Goal: Information Seeking & Learning: Understand process/instructions

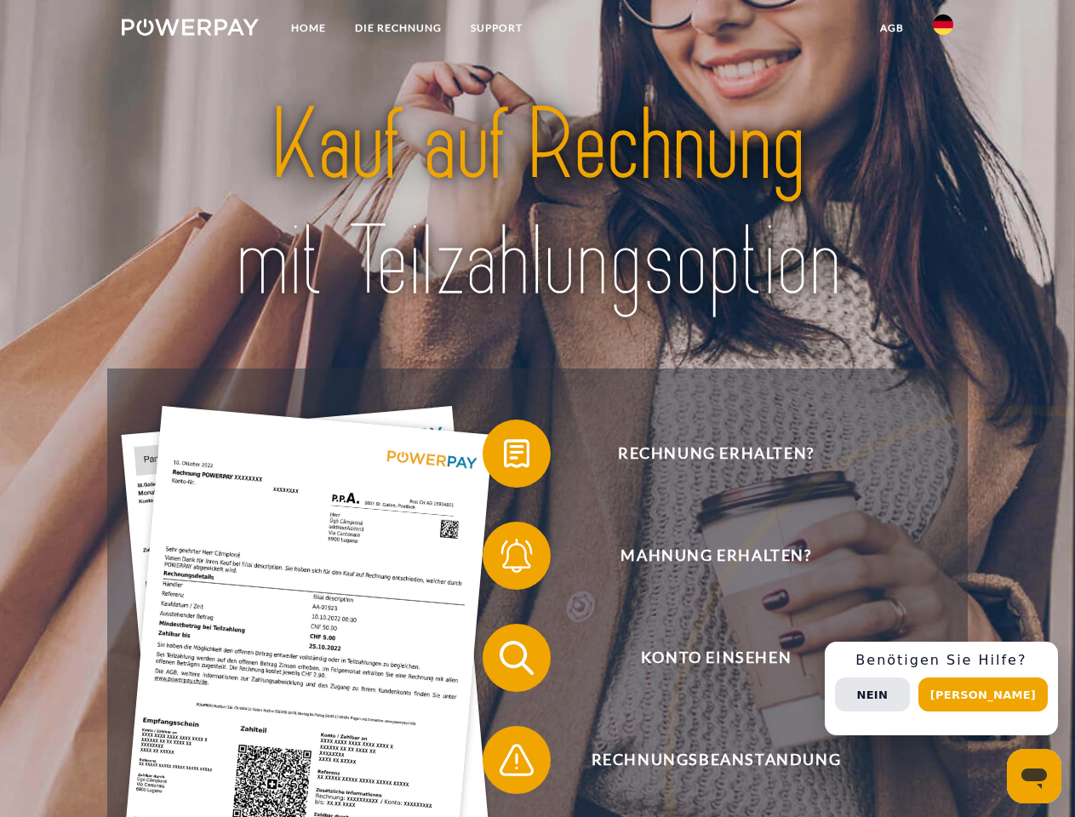
click at [190, 30] on img at bounding box center [190, 27] width 137 height 17
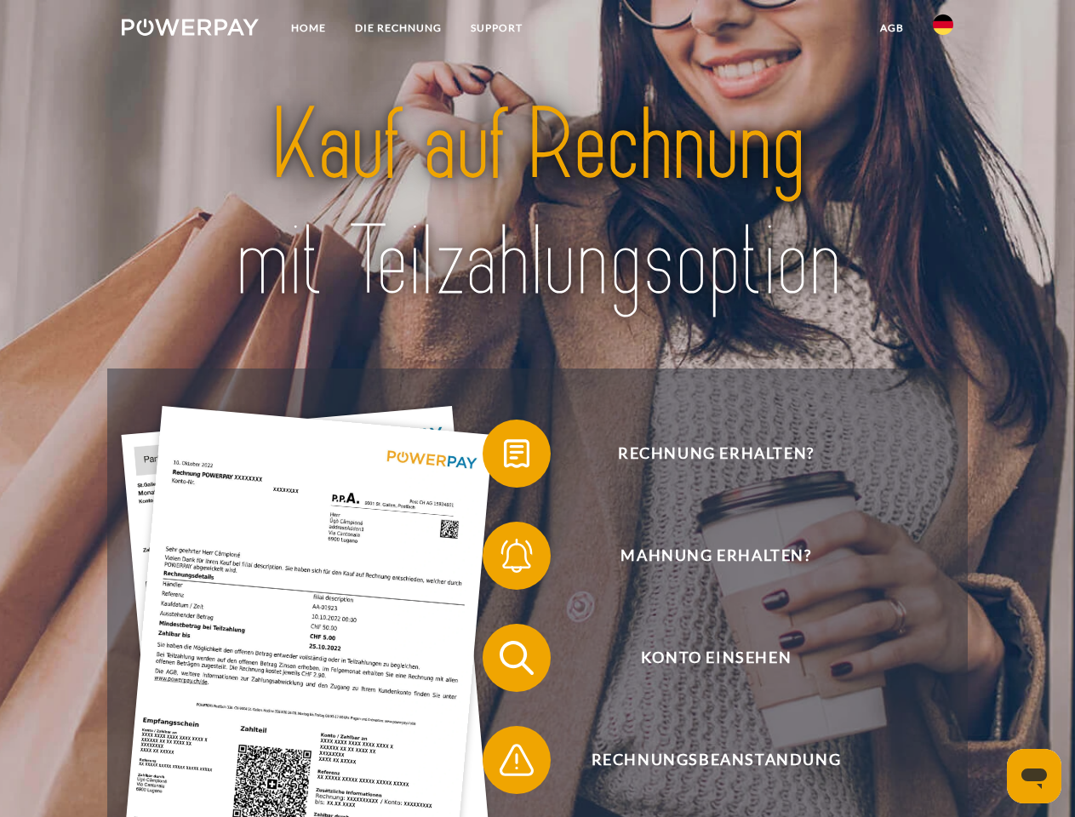
click at [943, 30] on img at bounding box center [943, 24] width 20 height 20
click at [891, 28] on link "agb" at bounding box center [891, 28] width 53 height 31
click at [504, 457] on span at bounding box center [490, 453] width 85 height 85
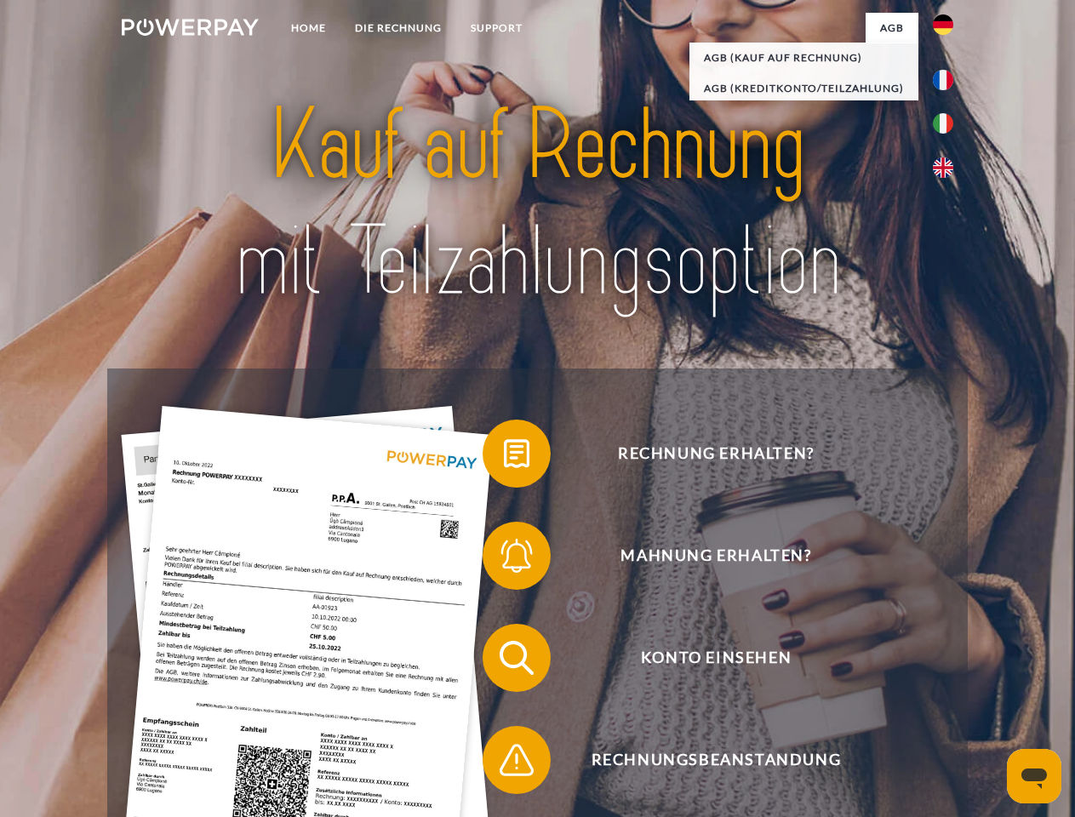
click at [504, 559] on span at bounding box center [490, 555] width 85 height 85
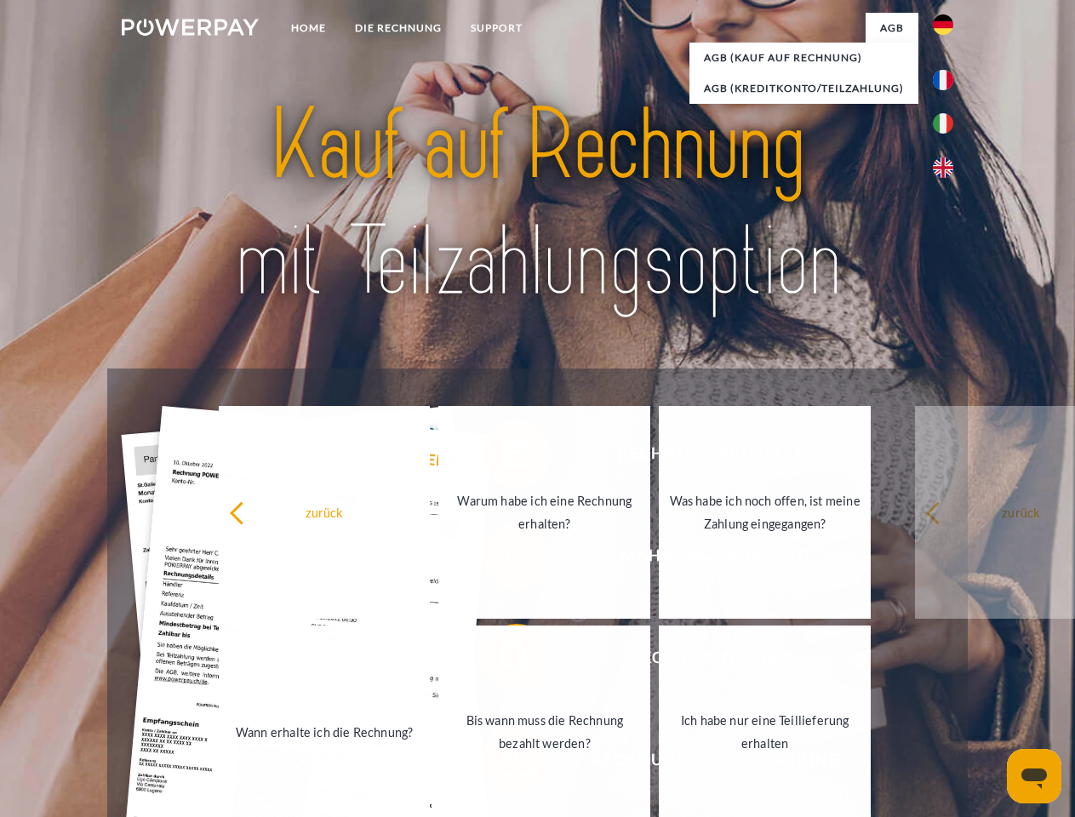
click at [504, 661] on link "Bis wann muss die Rechnung bezahlt werden?" at bounding box center [544, 731] width 212 height 213
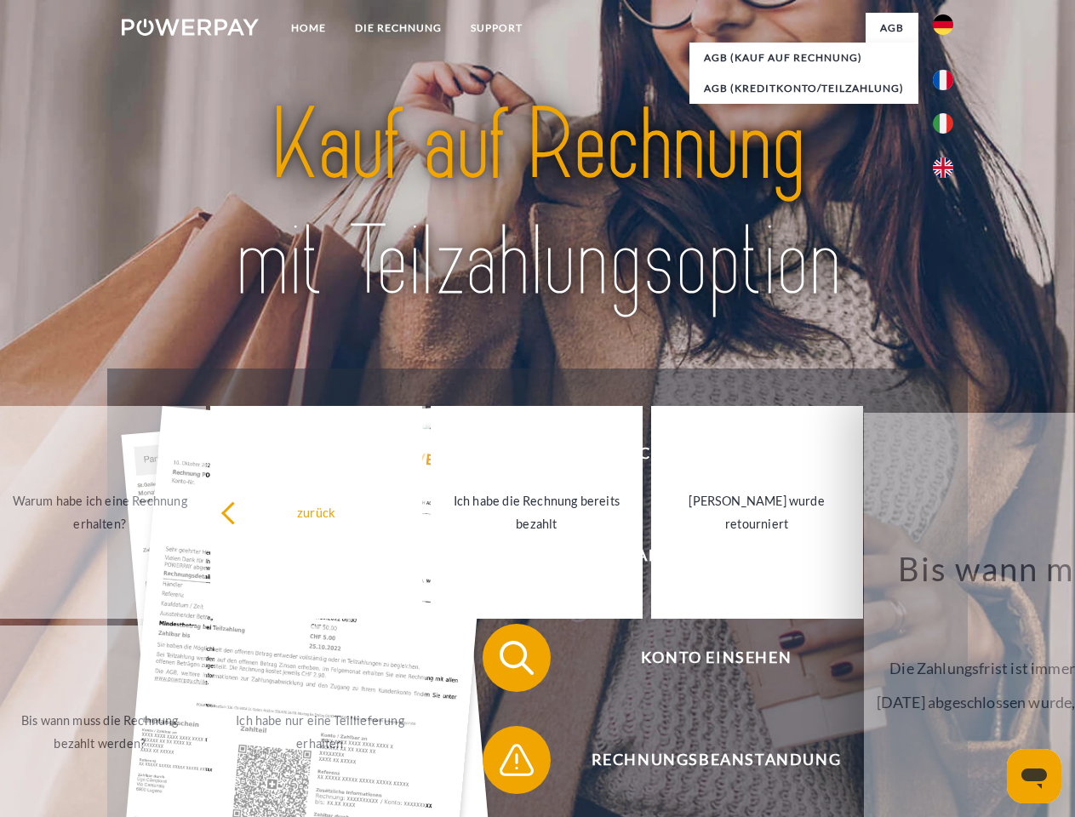
click at [504, 763] on span at bounding box center [490, 759] width 85 height 85
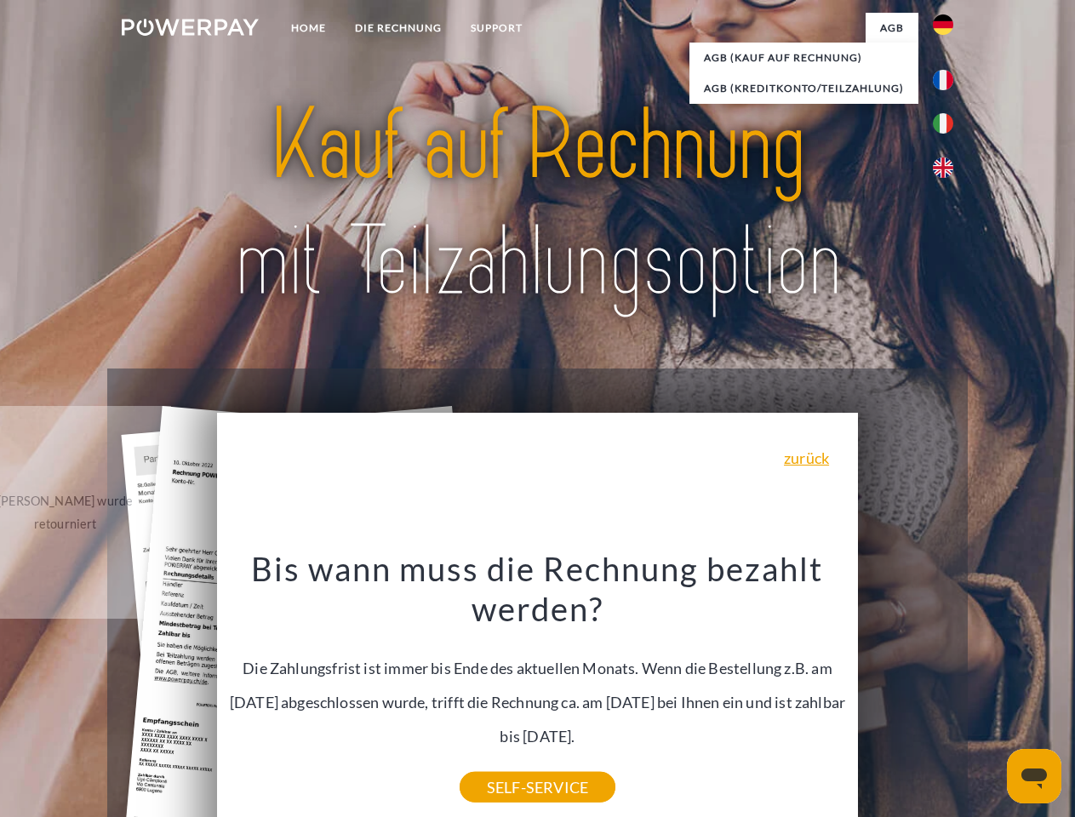
click at [947, 688] on div "Rechnung erhalten? Mahnung erhalten? Konto einsehen" at bounding box center [536, 708] width 859 height 681
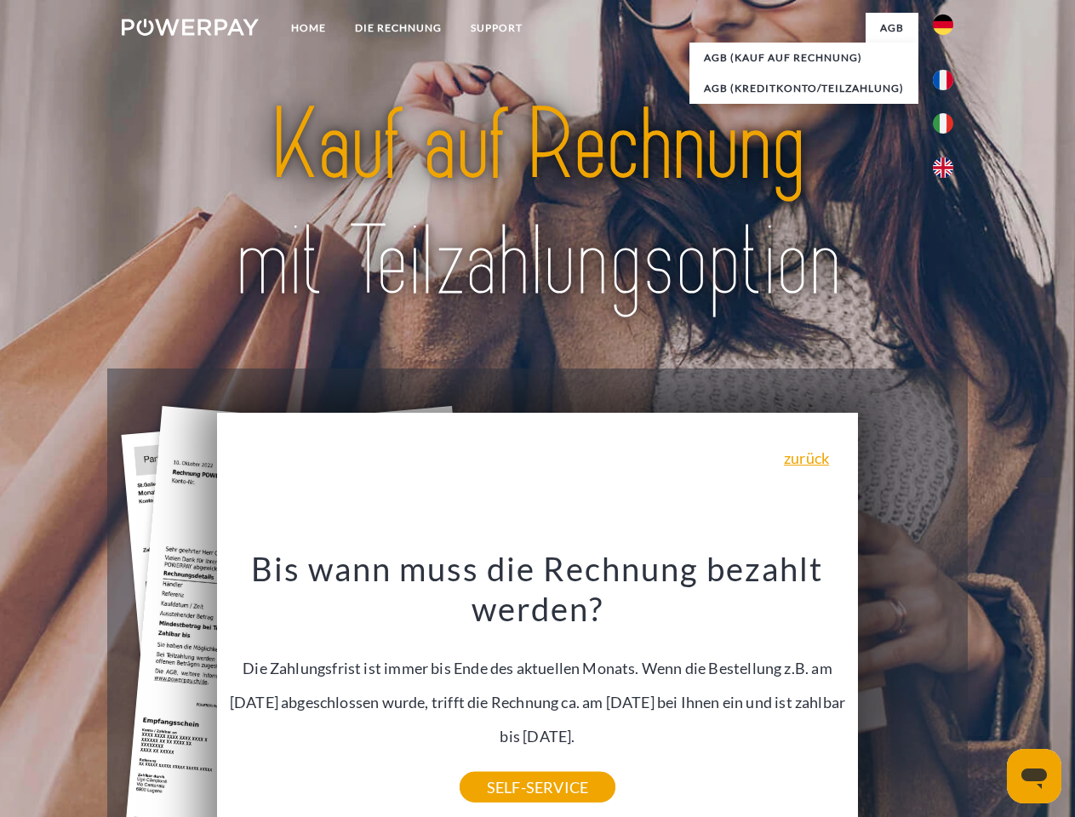
click at [905, 692] on span "Konto einsehen" at bounding box center [715, 658] width 417 height 68
click at [989, 694] on header "Home DIE RECHNUNG SUPPORT" at bounding box center [537, 587] width 1075 height 1175
